Goal: Transaction & Acquisition: Purchase product/service

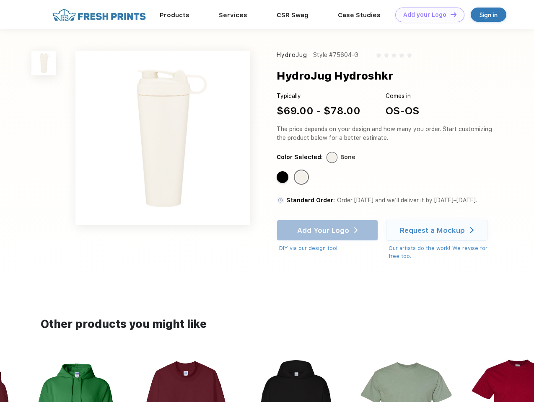
click at [427, 15] on link "Add your Logo Design Tool" at bounding box center [429, 15] width 69 height 15
click at [0, 0] on div "Design Tool" at bounding box center [0, 0] width 0 height 0
click at [450, 14] on link "Add your Logo Design Tool" at bounding box center [429, 15] width 69 height 15
click at [44, 63] on img at bounding box center [43, 63] width 25 height 25
click at [283, 178] on div "Standard Color" at bounding box center [283, 177] width 12 height 12
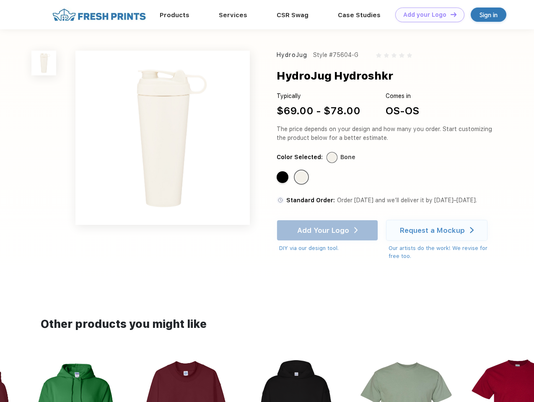
click at [302, 178] on div "Standard Color" at bounding box center [301, 177] width 12 height 12
click at [328, 230] on div "Add Your Logo DIY via our design tool. Ah shoot! This product isn't up in our d…" at bounding box center [327, 236] width 101 height 33
click at [438, 230] on div "Request a Mockup" at bounding box center [432, 230] width 65 height 8
click at [267, 380] on img at bounding box center [296, 410] width 94 height 107
